Goal: Task Accomplishment & Management: Use online tool/utility

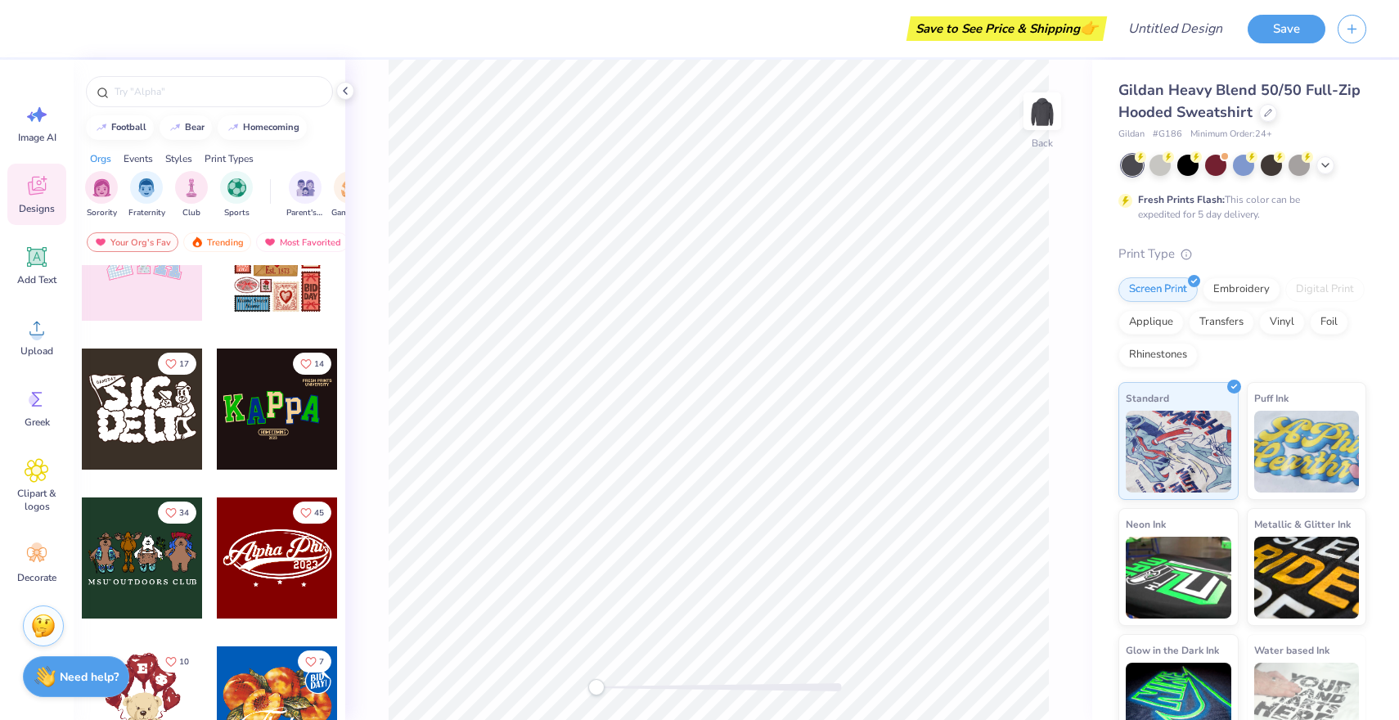
scroll to position [218, 0]
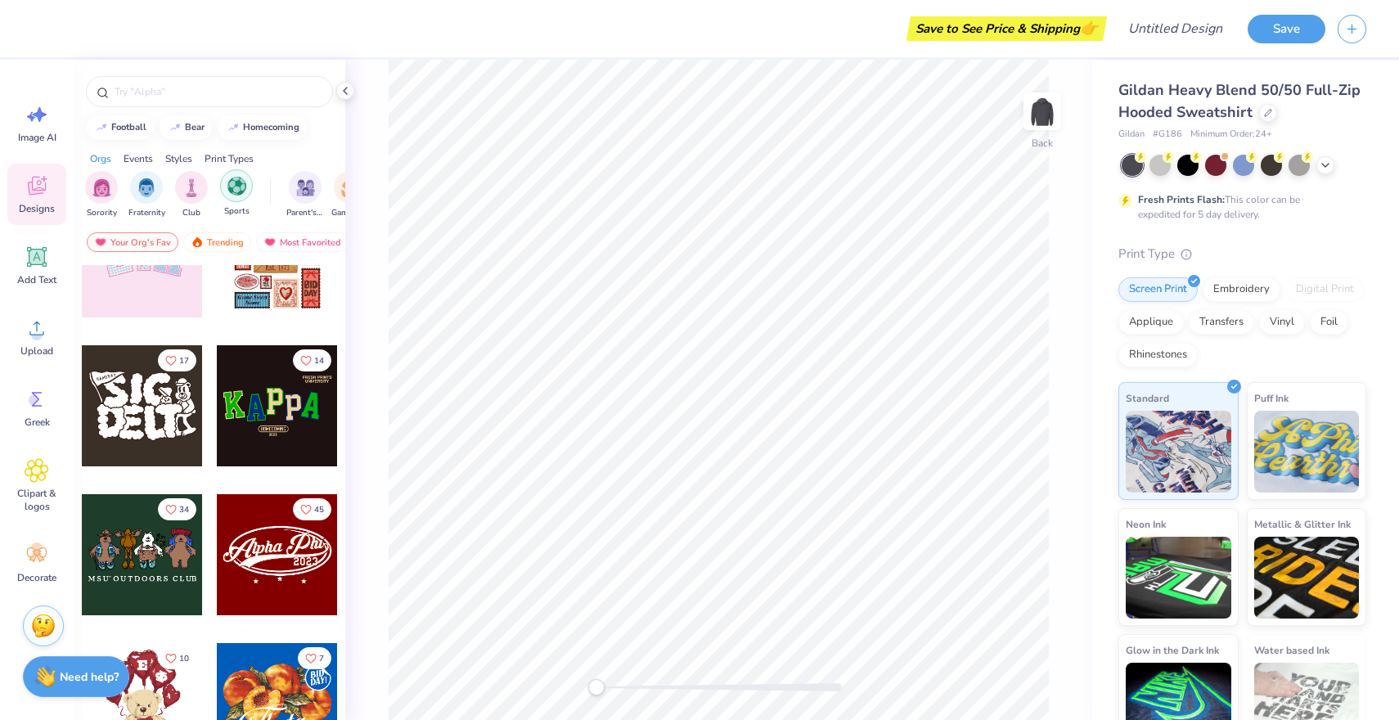
click at [228, 197] on div "filter for Sports" at bounding box center [236, 185] width 33 height 33
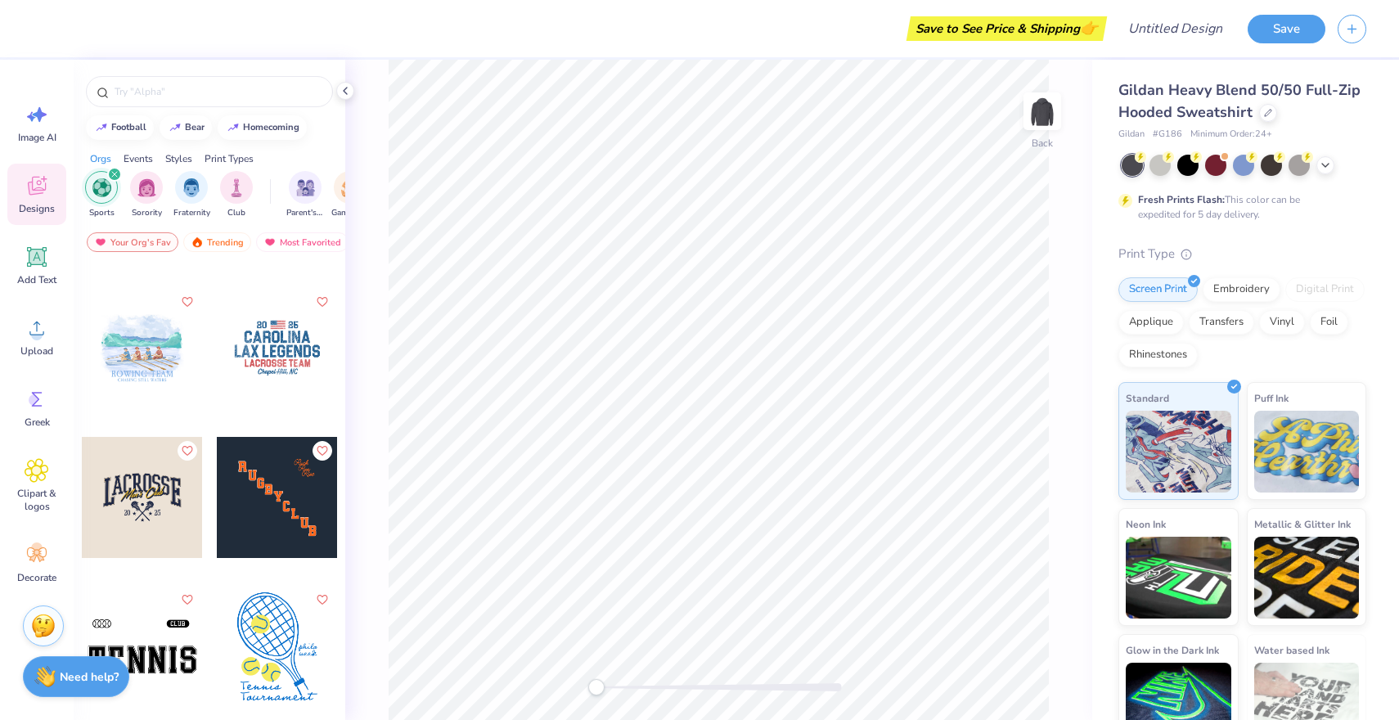
scroll to position [0, 0]
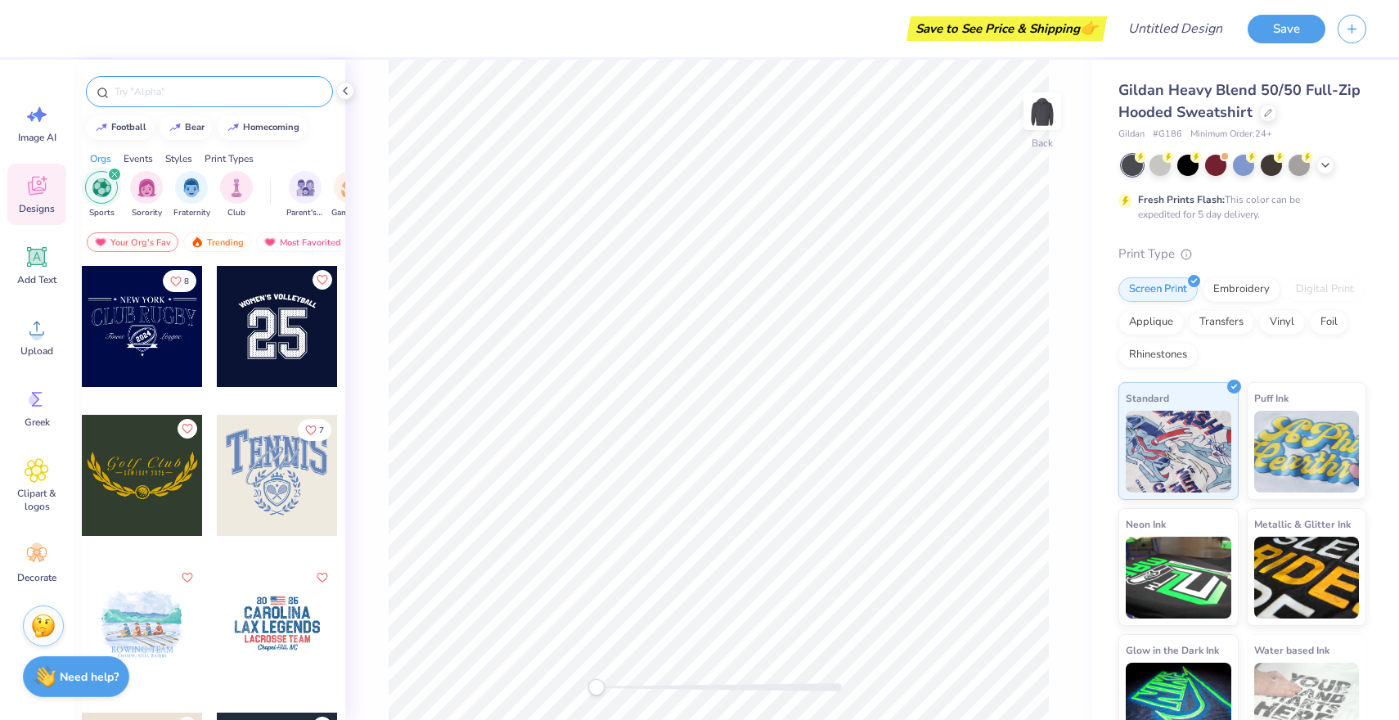
click at [205, 94] on input "text" at bounding box center [217, 91] width 209 height 16
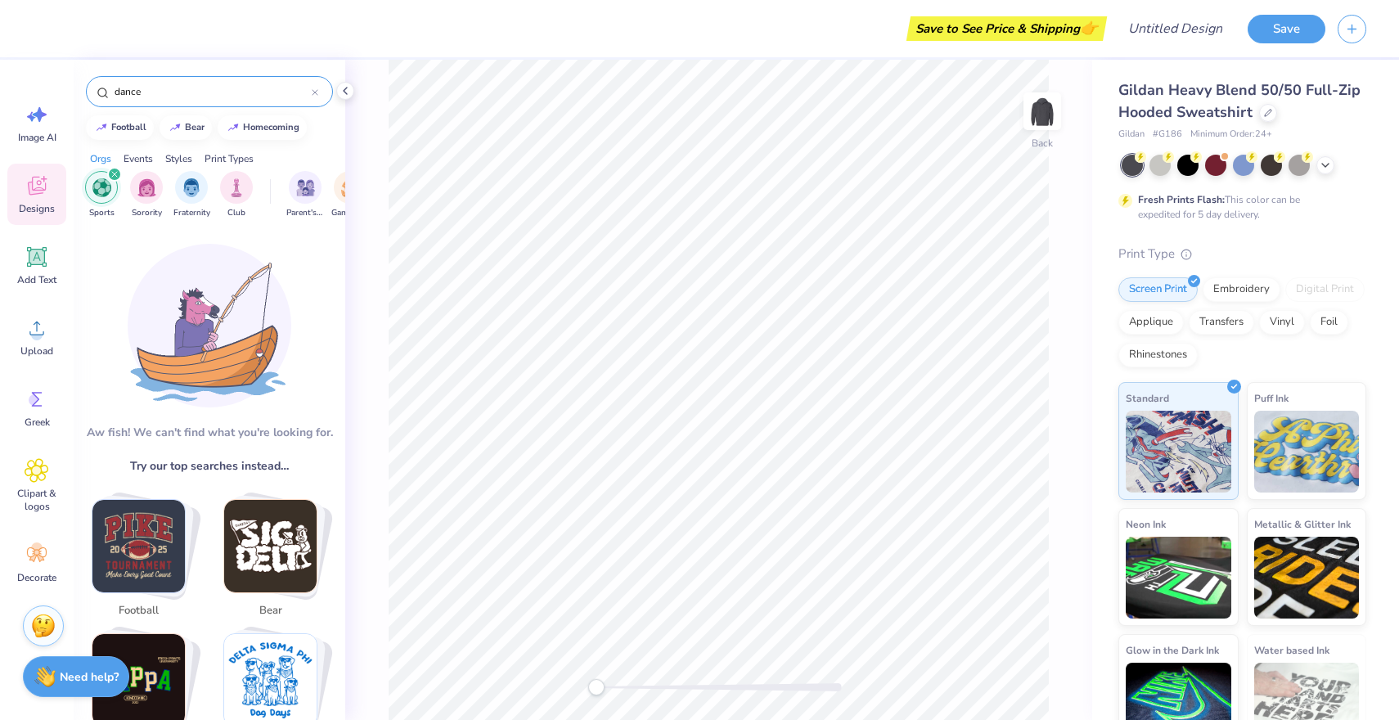
type input "dance"
click at [115, 173] on icon "filter for Sports" at bounding box center [114, 174] width 5 height 5
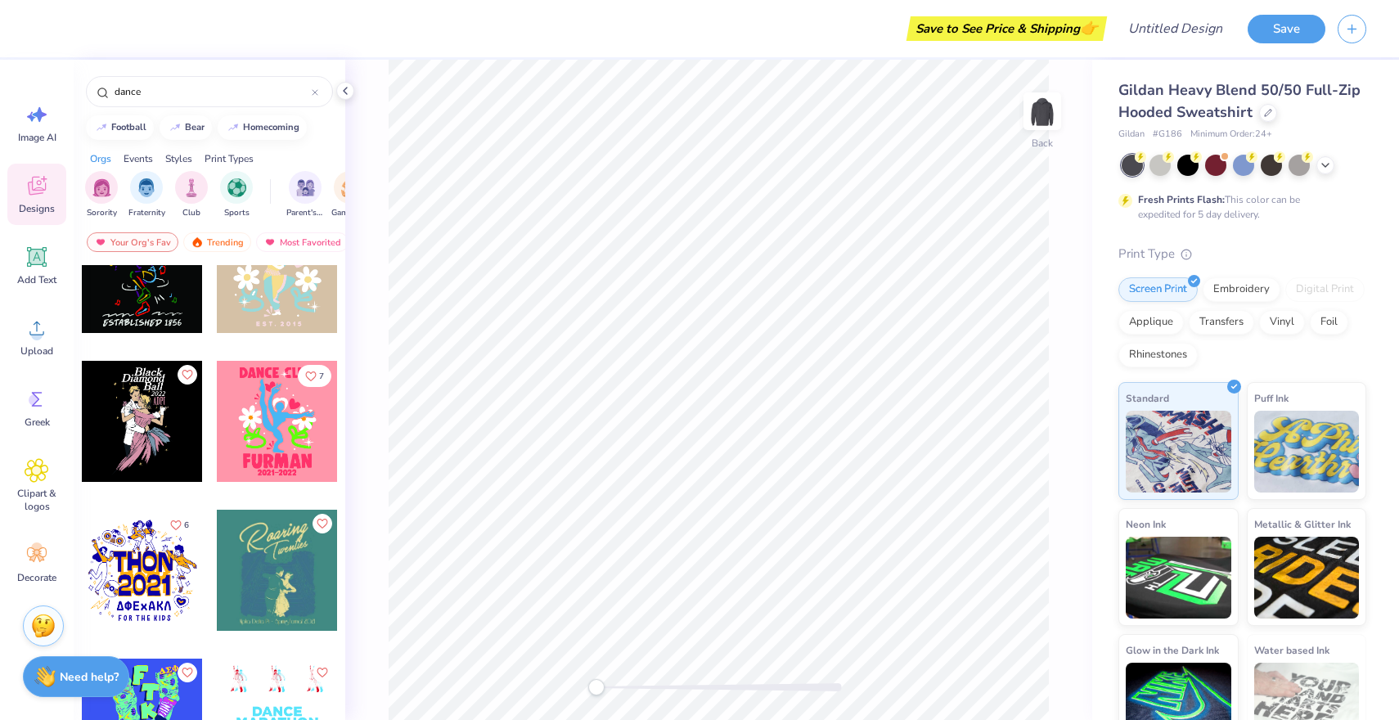
scroll to position [1241, 0]
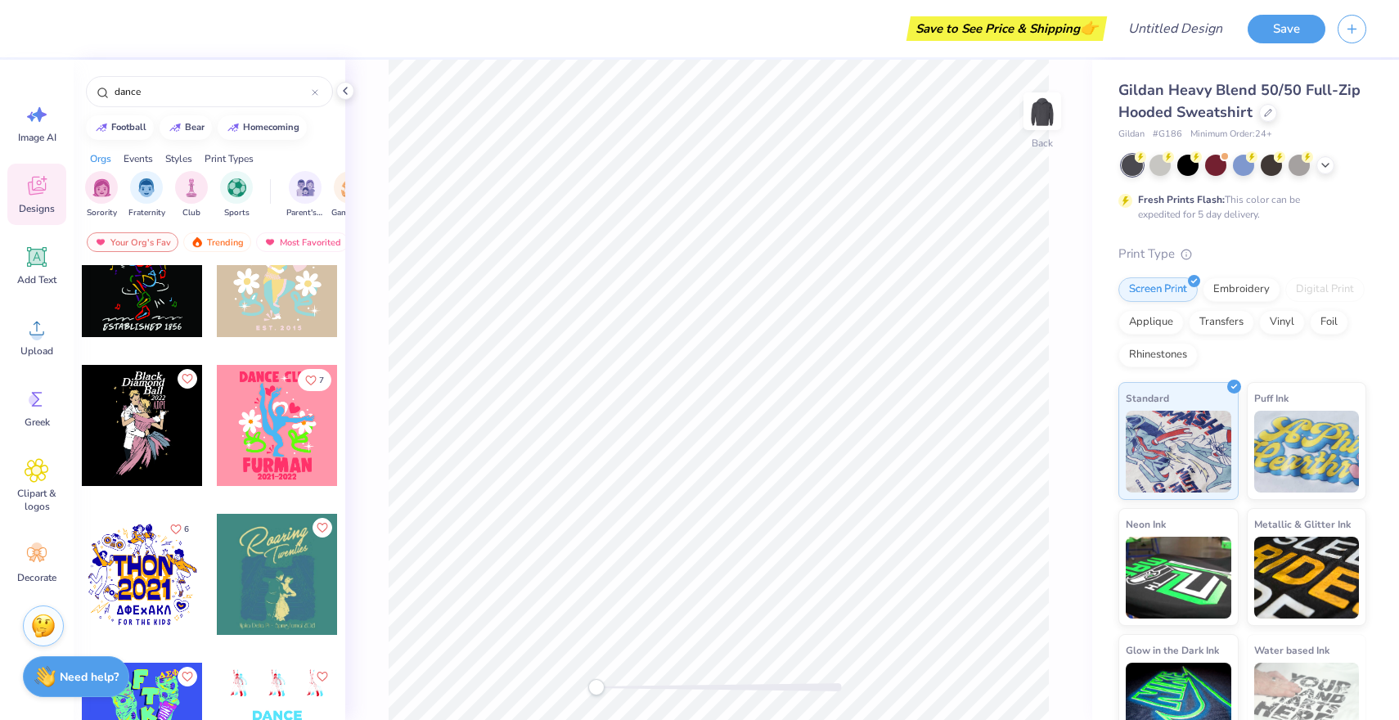
click at [274, 436] on div at bounding box center [277, 425] width 121 height 121
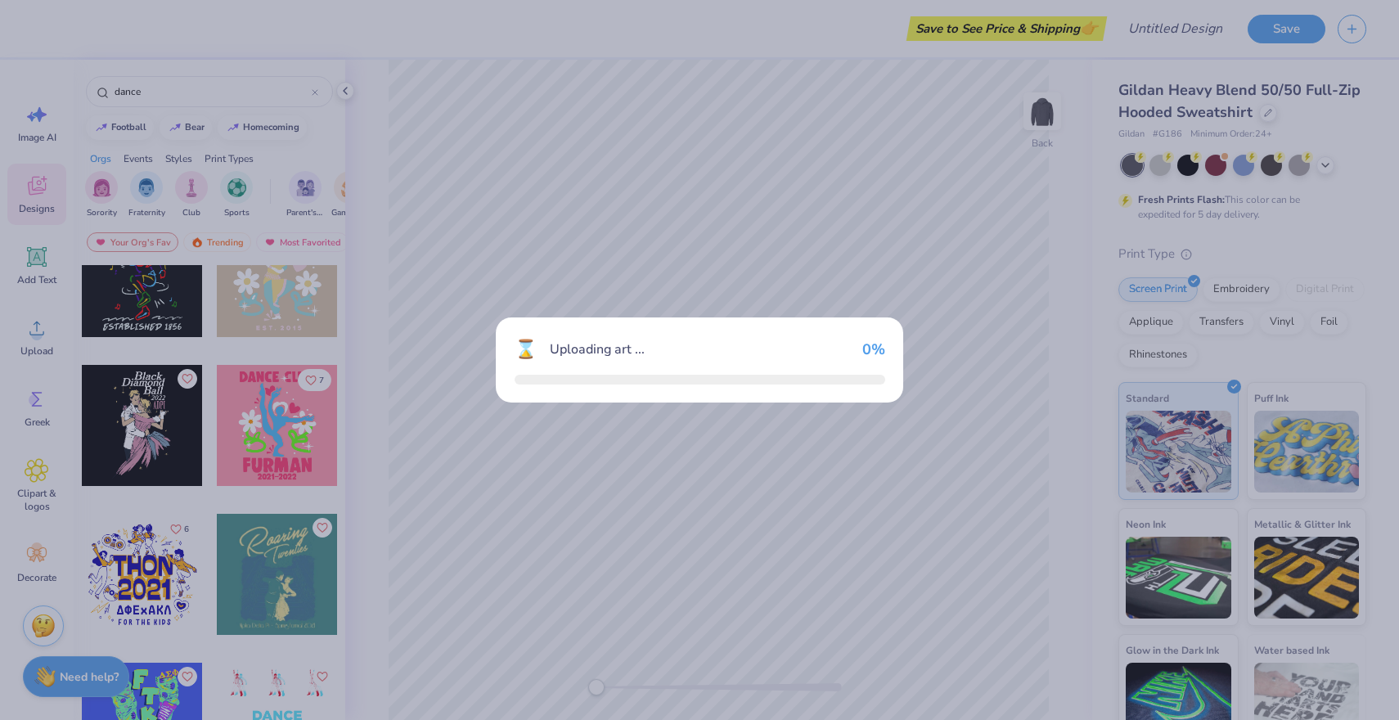
click at [274, 436] on div "⌛ Uploading art ... 0 %" at bounding box center [699, 360] width 1399 height 720
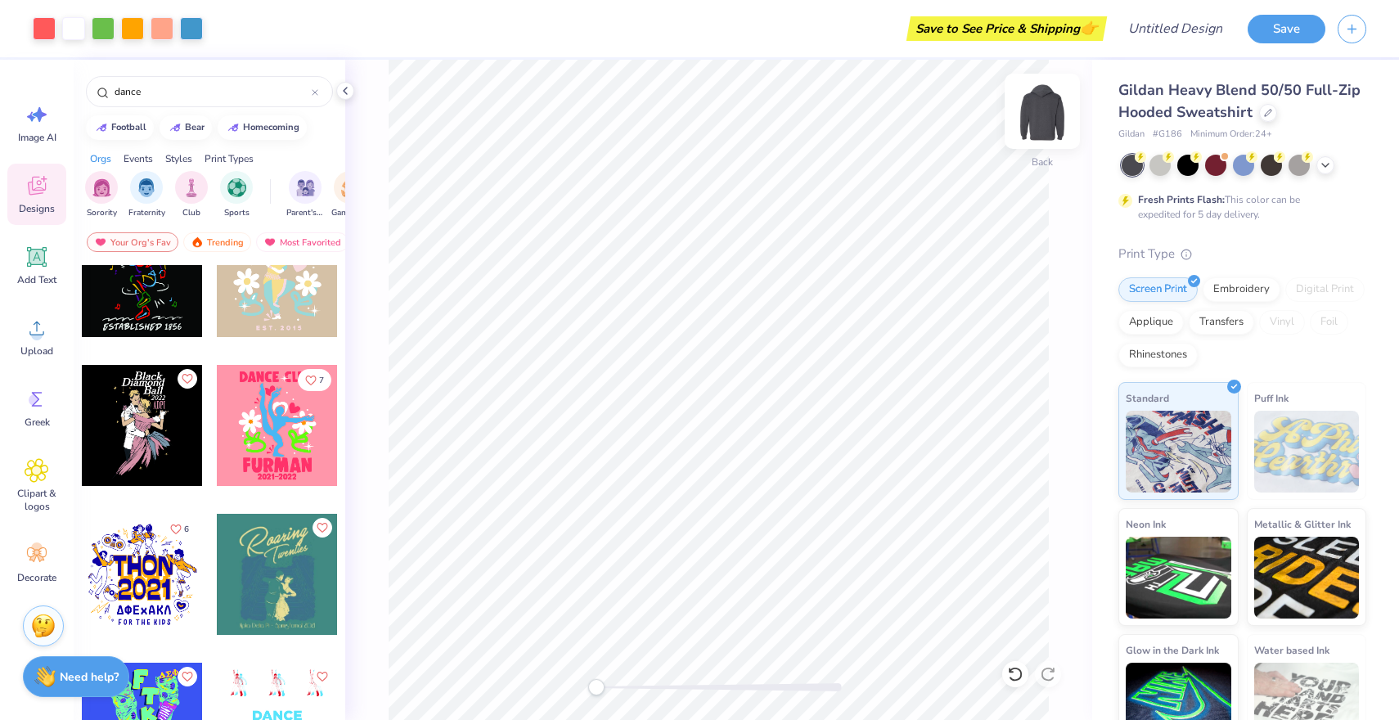
click at [1033, 114] on img at bounding box center [1042, 111] width 65 height 65
click at [267, 439] on div at bounding box center [277, 425] width 121 height 121
click at [1330, 163] on icon at bounding box center [1325, 163] width 13 height 13
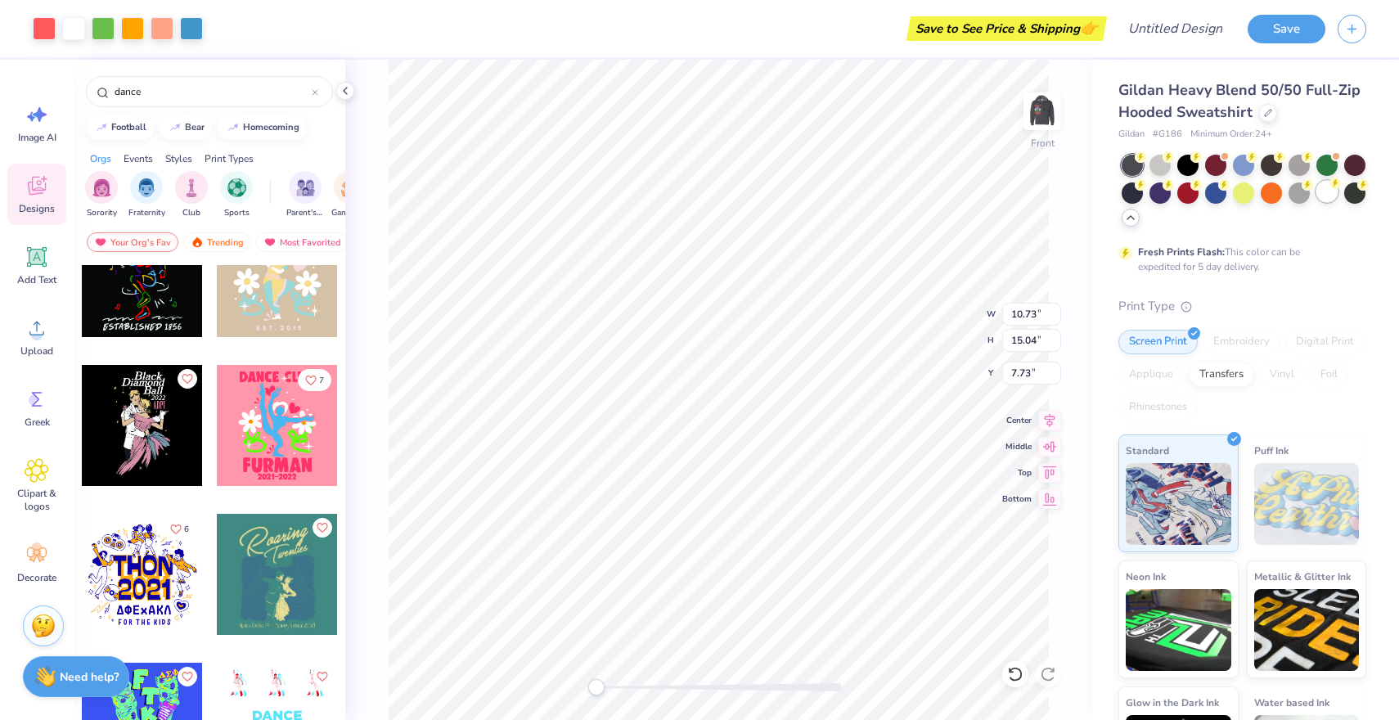
click at [1329, 191] on div at bounding box center [1326, 191] width 21 height 21
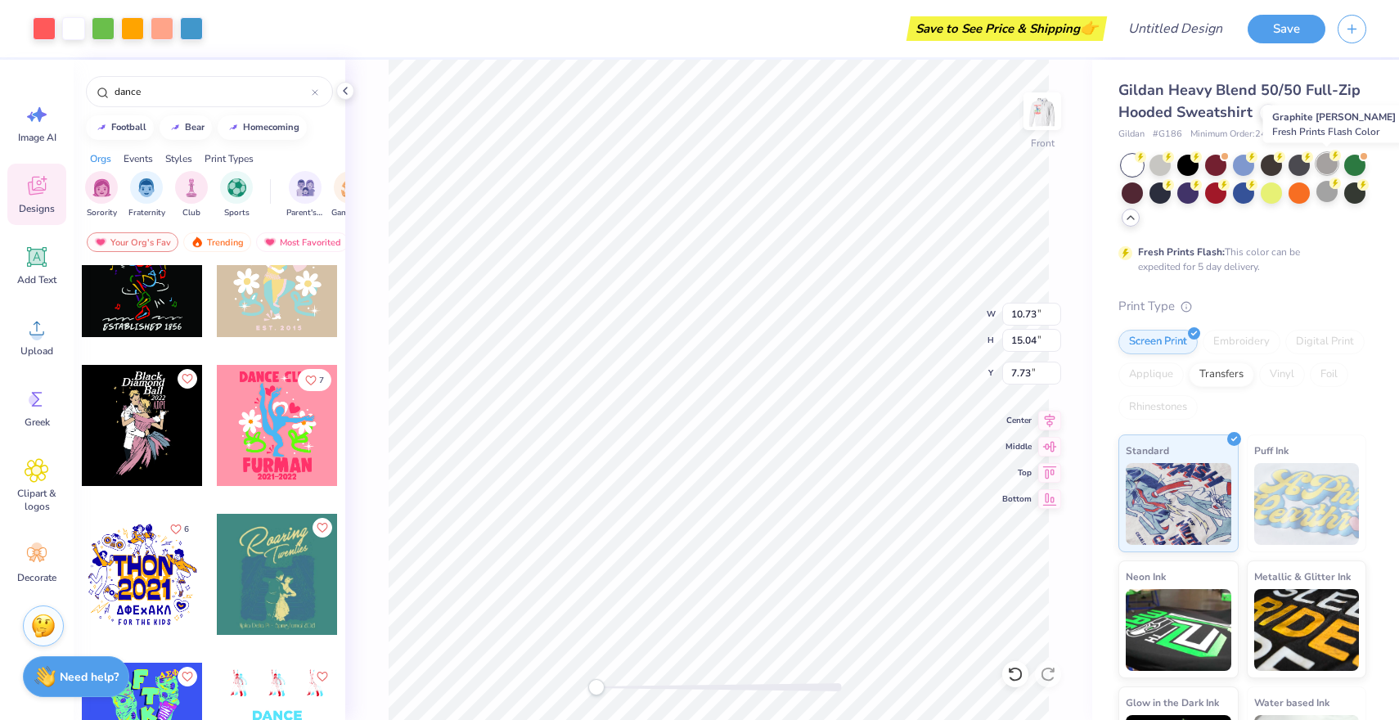
click at [1331, 165] on div at bounding box center [1326, 163] width 21 height 21
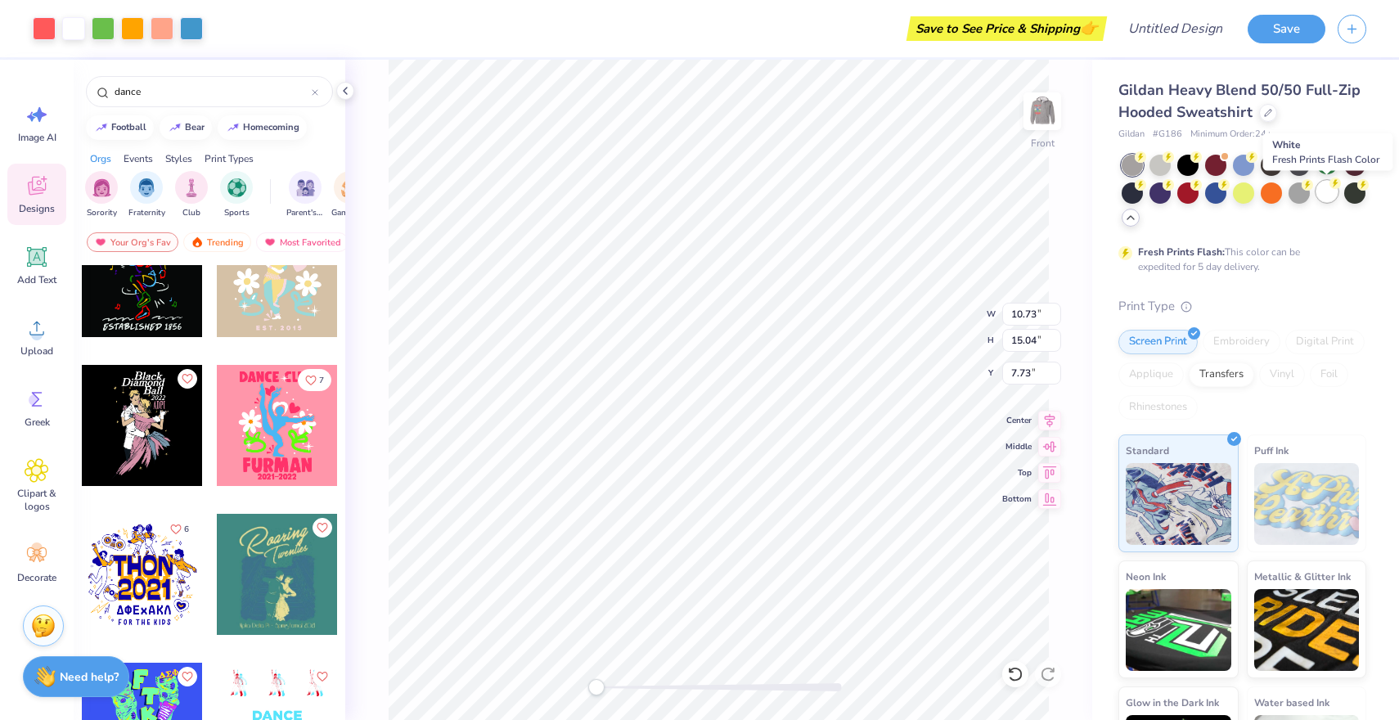
click at [1327, 191] on div at bounding box center [1326, 191] width 21 height 21
click at [1329, 189] on div at bounding box center [1326, 191] width 21 height 21
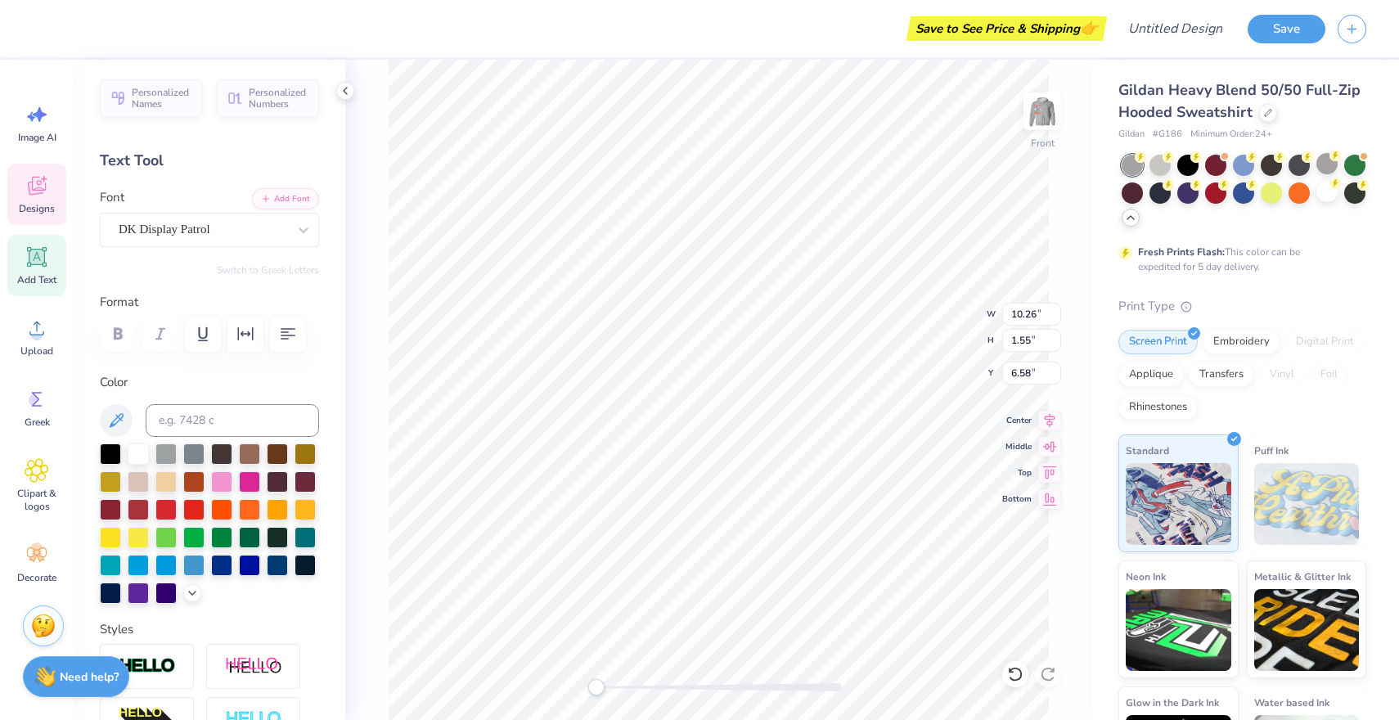
scroll to position [0, 0]
type textarea "D"
type textarea "Dance"
